Goal: Task Accomplishment & Management: Complete application form

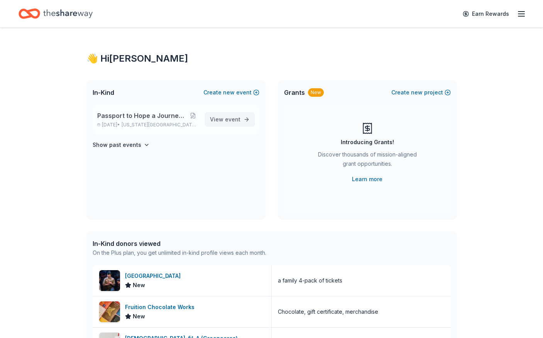
click at [233, 119] on span "event" at bounding box center [232, 119] width 15 height 7
click at [130, 122] on div "Passport to Hope a Journey of Progress Feb 25, 2026 • Florida Ridge, FL" at bounding box center [147, 119] width 101 height 17
click at [195, 117] on button at bounding box center [192, 116] width 11 height 6
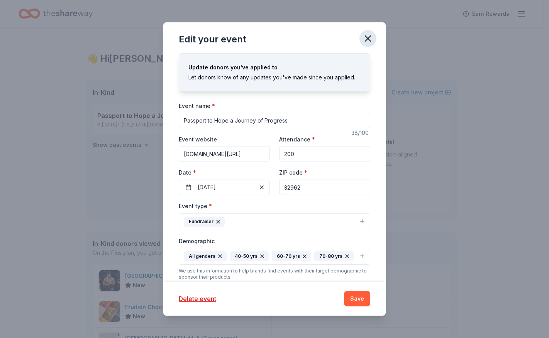
click at [368, 40] on icon "button" at bounding box center [367, 38] width 11 height 11
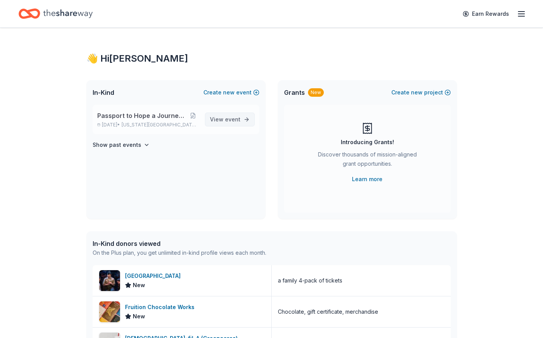
click at [238, 122] on span "event" at bounding box center [232, 119] width 15 height 7
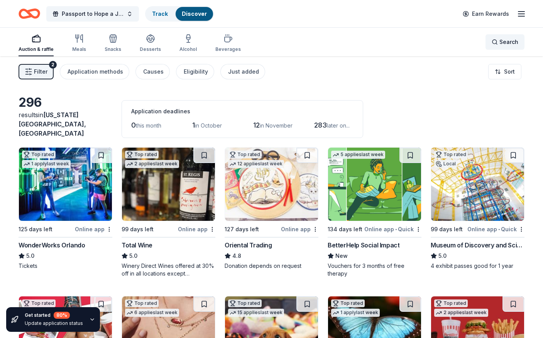
click at [501, 45] on span "Search" at bounding box center [508, 41] width 19 height 9
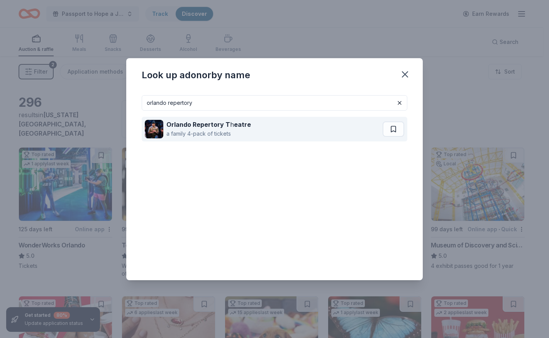
click at [215, 130] on div "a family 4-pack of tickets" at bounding box center [208, 133] width 85 height 9
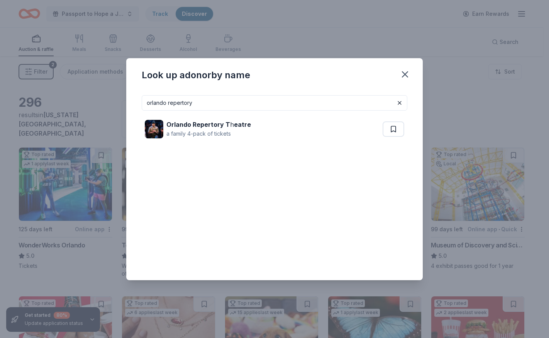
drag, startPoint x: 200, startPoint y: 100, endPoint x: 134, endPoint y: 115, distance: 68.3
click at [125, 115] on div "Look up a donor by name orlando repertory Orlando Repertory T h eatre a family …" at bounding box center [274, 169] width 549 height 338
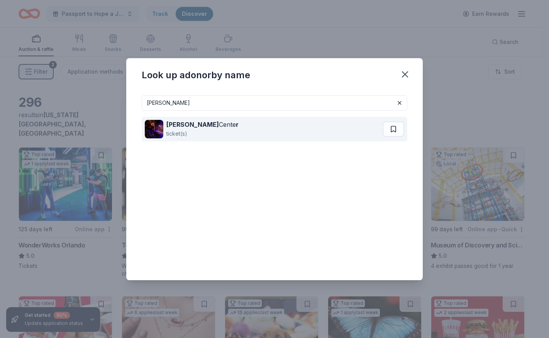
type input "dr. phillips"
click at [178, 127] on strong "Dr. Phillips" at bounding box center [192, 125] width 52 height 8
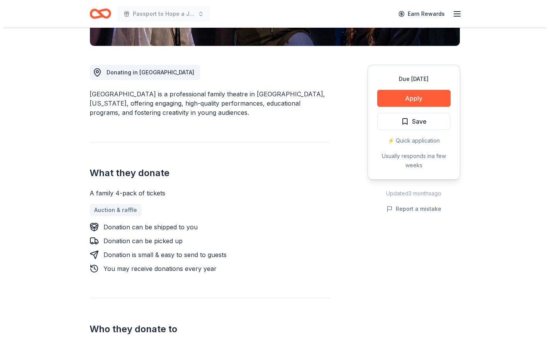
scroll to position [193, 0]
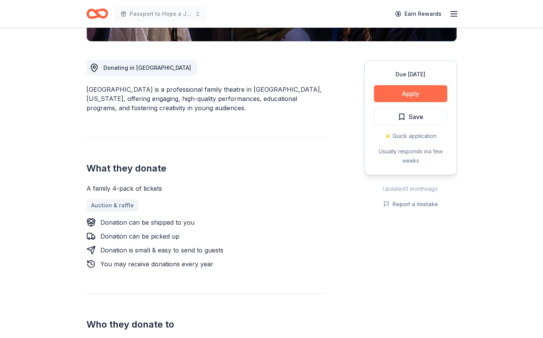
click at [406, 96] on button "Apply" at bounding box center [410, 93] width 73 height 17
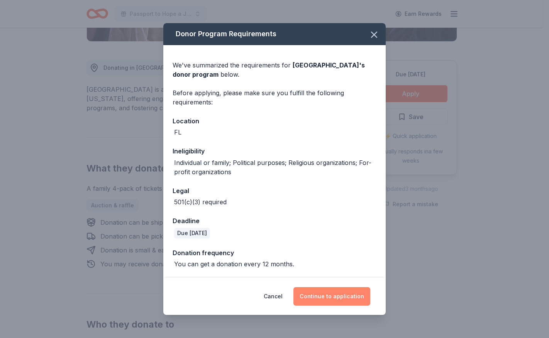
click at [341, 296] on button "Continue to application" at bounding box center [331, 296] width 77 height 19
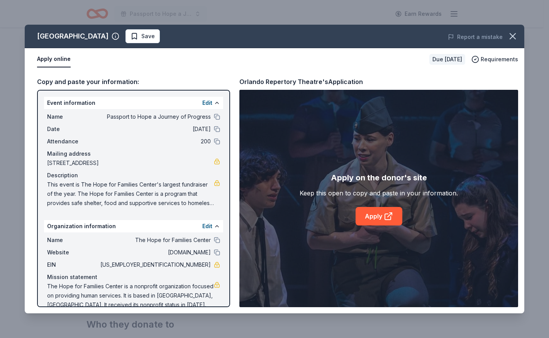
scroll to position [12, 0]
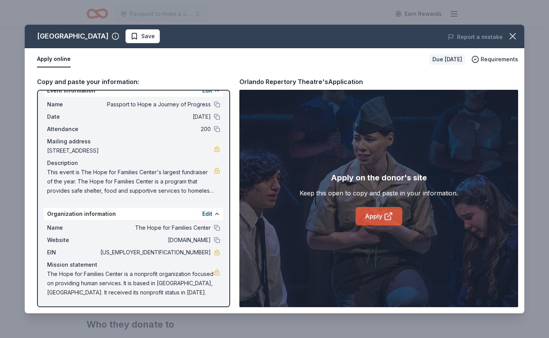
click at [378, 217] on link "Apply" at bounding box center [378, 216] width 47 height 19
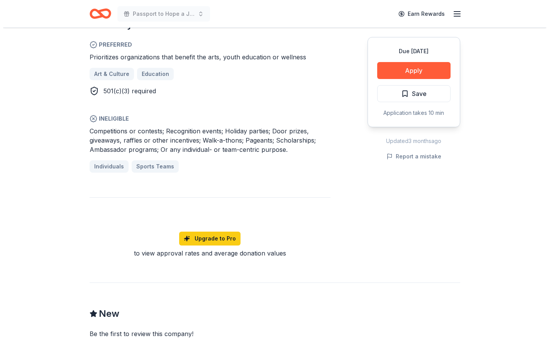
scroll to position [463, 0]
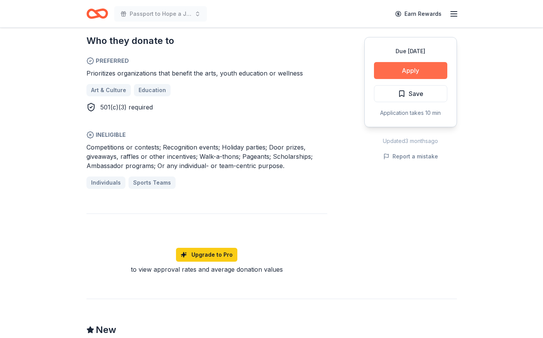
click at [408, 72] on button "Apply" at bounding box center [410, 70] width 73 height 17
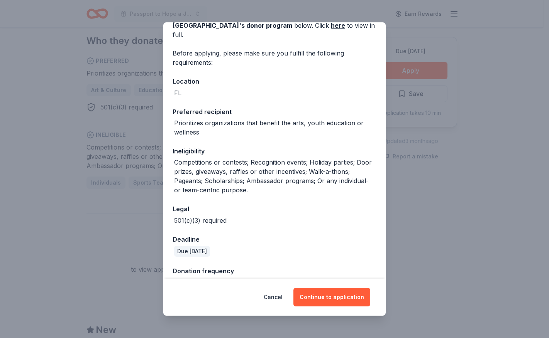
scroll to position [56, 0]
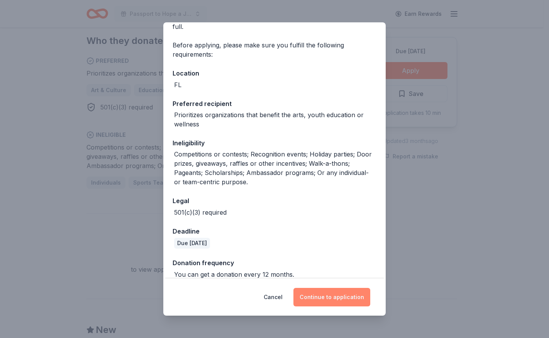
click at [336, 294] on button "Continue to application" at bounding box center [331, 297] width 77 height 19
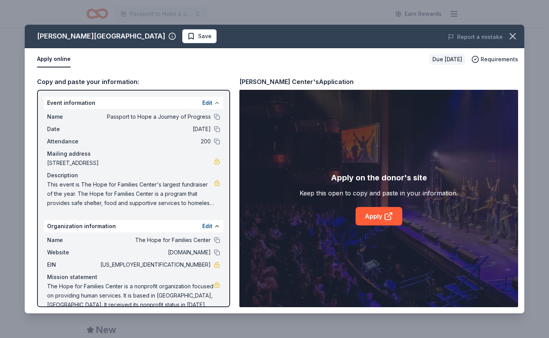
click at [214, 103] on button at bounding box center [217, 103] width 6 height 6
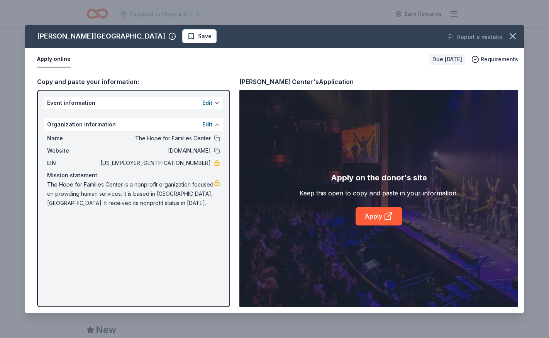
click at [216, 124] on button at bounding box center [217, 125] width 6 height 6
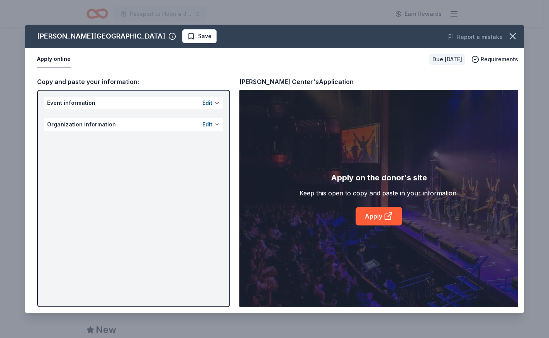
click at [216, 124] on button at bounding box center [217, 125] width 6 height 6
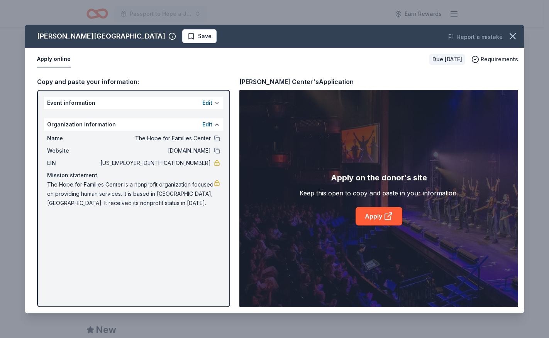
click at [216, 104] on button at bounding box center [217, 103] width 6 height 6
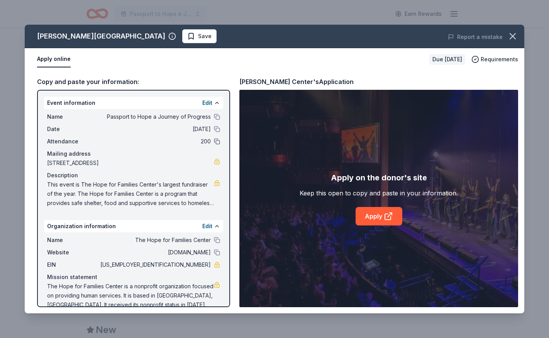
click at [214, 142] on button at bounding box center [217, 142] width 6 height 6
click at [193, 141] on span "200" at bounding box center [155, 141] width 112 height 9
click at [198, 142] on span "200" at bounding box center [155, 141] width 112 height 9
click at [214, 102] on button at bounding box center [217, 103] width 6 height 6
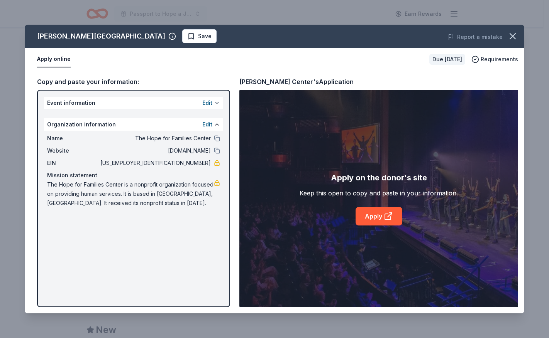
click at [215, 103] on button at bounding box center [217, 103] width 6 height 6
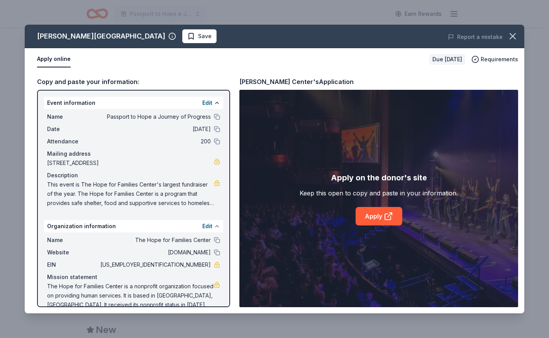
click at [214, 226] on button at bounding box center [217, 226] width 6 height 6
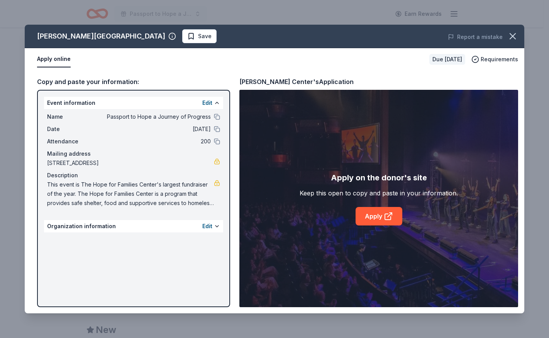
click at [208, 141] on span "200" at bounding box center [155, 141] width 112 height 9
click at [217, 226] on button at bounding box center [217, 226] width 6 height 6
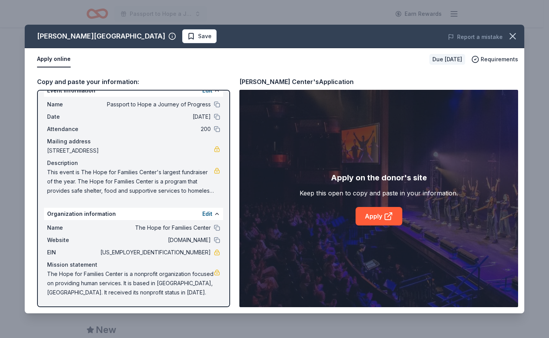
scroll to position [0, 0]
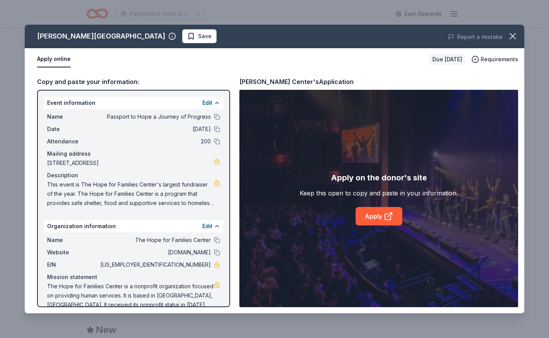
click at [197, 140] on span "200" at bounding box center [155, 141] width 112 height 9
click at [198, 143] on span "200" at bounding box center [155, 141] width 112 height 9
click at [202, 103] on button "Edit" at bounding box center [207, 102] width 10 height 9
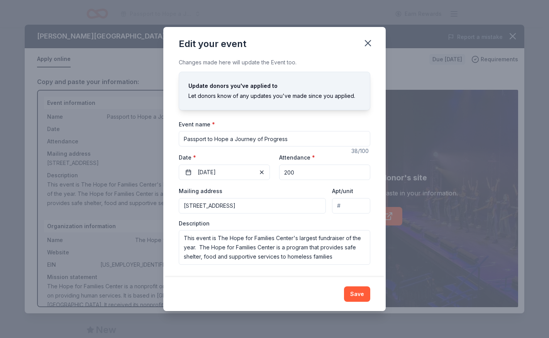
click at [287, 173] on input "200" at bounding box center [324, 172] width 91 height 15
type input "250"
click at [357, 294] on button "Save" at bounding box center [357, 294] width 26 height 15
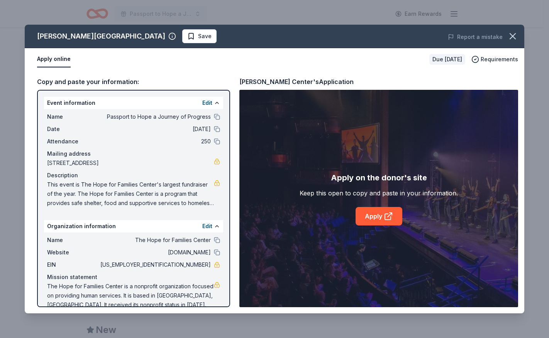
click at [195, 253] on span "hopeforfamiliescenter.com" at bounding box center [155, 252] width 112 height 9
click at [202, 226] on button "Edit" at bounding box center [207, 226] width 10 height 9
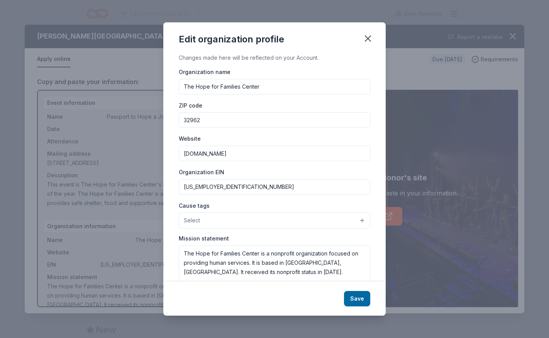
click at [254, 154] on input "hopeforfamiliescenter.com" at bounding box center [274, 153] width 191 height 15
type input "[DOMAIN_NAME]"
click at [354, 296] on button "Save" at bounding box center [357, 298] width 26 height 15
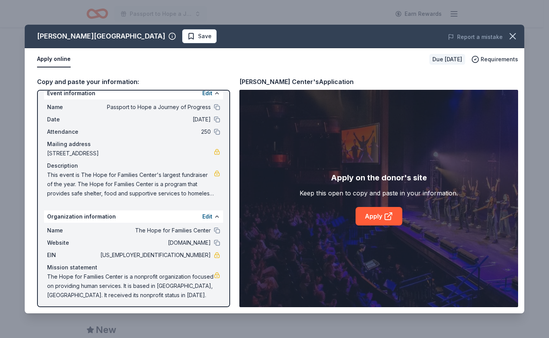
scroll to position [12, 0]
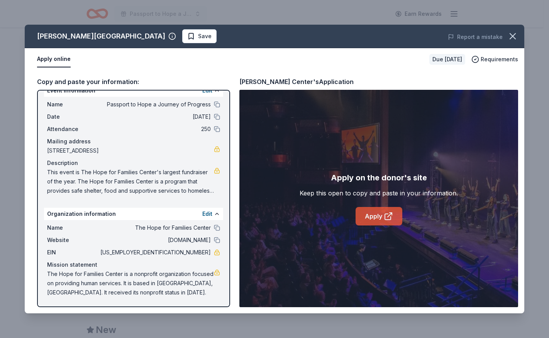
click at [384, 223] on link "Apply" at bounding box center [378, 216] width 47 height 19
drag, startPoint x: 255, startPoint y: 29, endPoint x: 255, endPoint y: 19, distance: 10.8
click at [255, 19] on div "Dr. Phillips Center Save Report a mistake Apply online Due in 95 days Requireme…" at bounding box center [274, 169] width 549 height 338
click at [499, 60] on span "Requirements" at bounding box center [498, 59] width 37 height 9
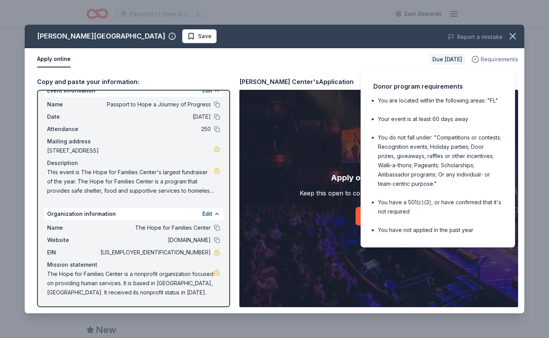
click at [496, 60] on span "Requirements" at bounding box center [498, 59] width 37 height 9
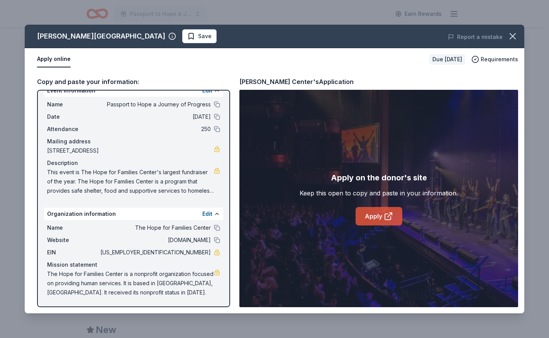
click at [374, 215] on link "Apply" at bounding box center [378, 216] width 47 height 19
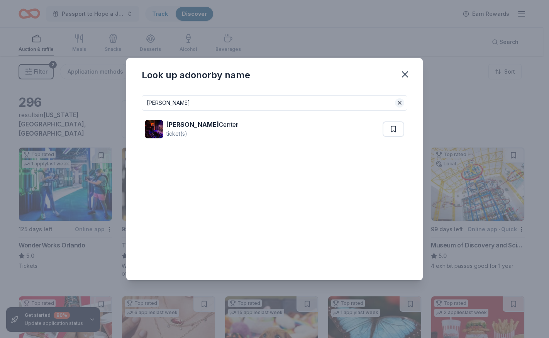
click at [400, 104] on button at bounding box center [399, 102] width 9 height 9
click at [171, 104] on input at bounding box center [274, 102] width 265 height 15
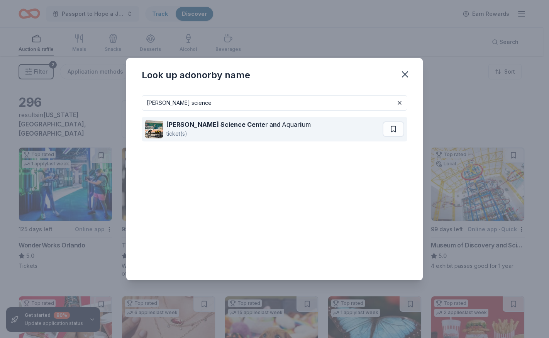
type input "cox science"
click at [188, 128] on strong "Cox Science Cen" at bounding box center [212, 125] width 93 height 8
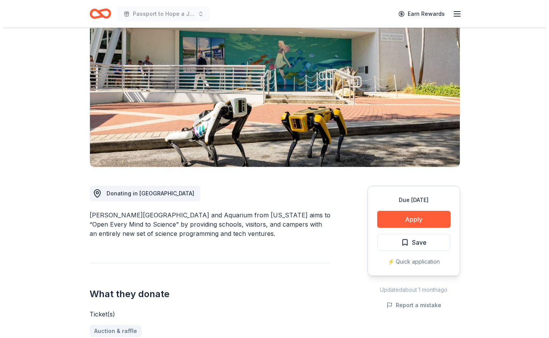
scroll to position [103, 0]
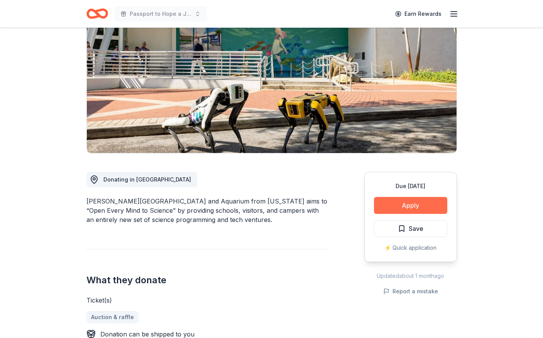
click at [414, 197] on button "Apply" at bounding box center [410, 205] width 73 height 17
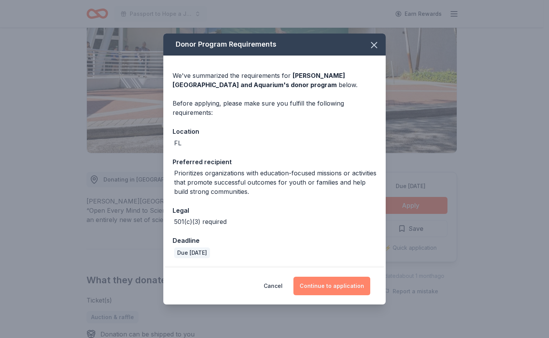
click at [322, 287] on button "Continue to application" at bounding box center [331, 286] width 77 height 19
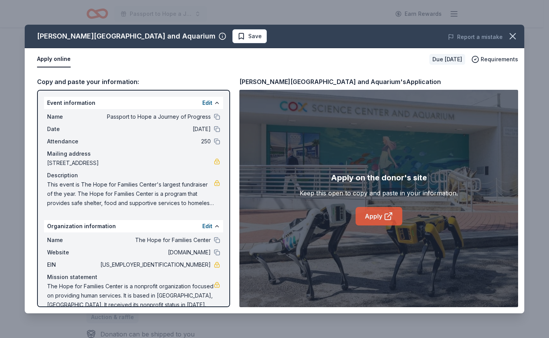
click at [375, 218] on link "Apply" at bounding box center [378, 216] width 47 height 19
click at [206, 103] on button "Edit" at bounding box center [207, 102] width 10 height 9
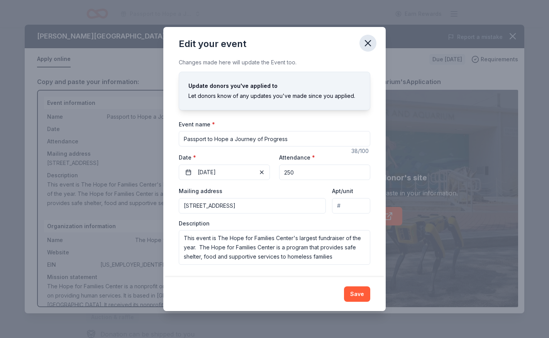
click at [368, 45] on icon "button" at bounding box center [367, 43] width 11 height 11
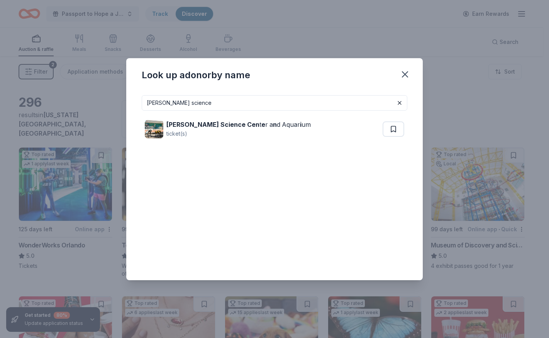
drag, startPoint x: 185, startPoint y: 100, endPoint x: 132, endPoint y: 108, distance: 53.4
click at [132, 108] on div "cox science Cox Science Cen t e r a n d Aquar i um ticket(s)" at bounding box center [274, 184] width 296 height 191
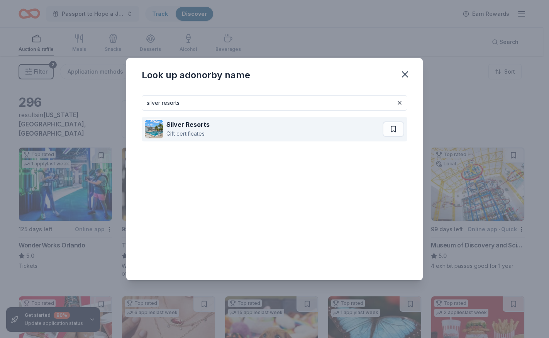
type input "silver resorts"
click at [173, 129] on div "Gift certificates" at bounding box center [187, 133] width 43 height 9
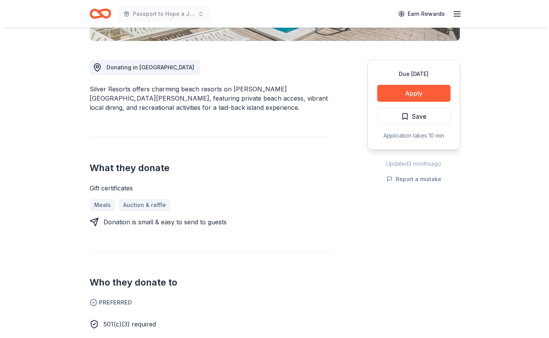
scroll to position [193, 0]
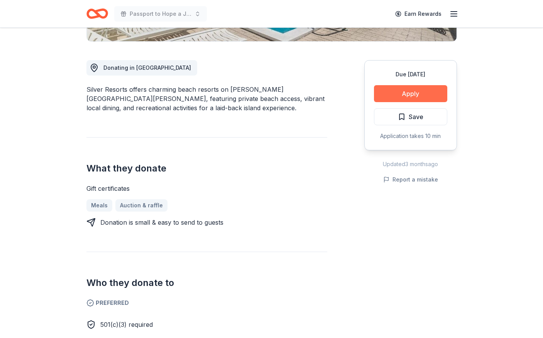
click at [413, 95] on button "Apply" at bounding box center [410, 93] width 73 height 17
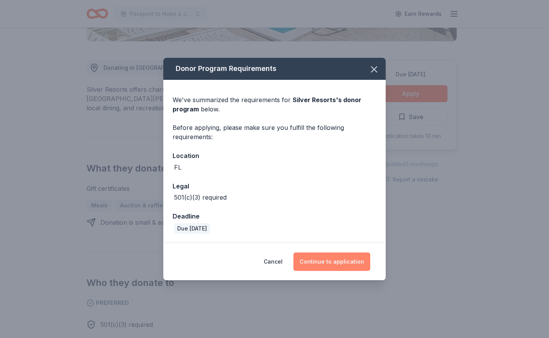
click at [336, 262] on button "Continue to application" at bounding box center [331, 262] width 77 height 19
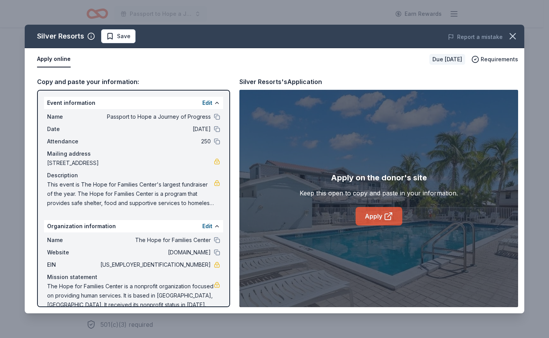
click at [379, 218] on link "Apply" at bounding box center [378, 216] width 47 height 19
